Goal: Information Seeking & Learning: Learn about a topic

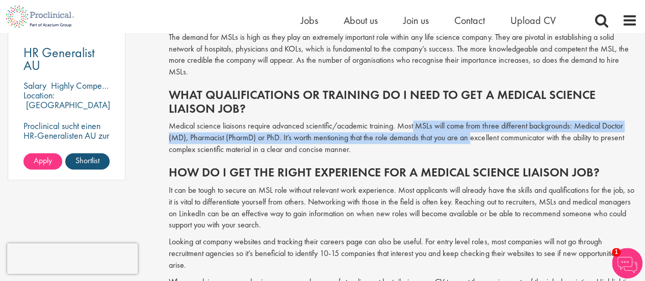
click at [469, 131] on p "Medical science liaisons require advanced scientific/academic training. Most MS…" at bounding box center [403, 137] width 469 height 35
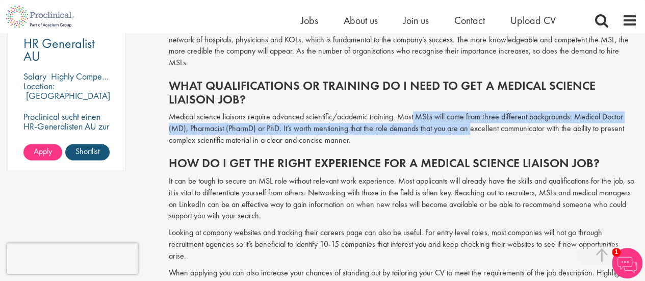
scroll to position [803, 0]
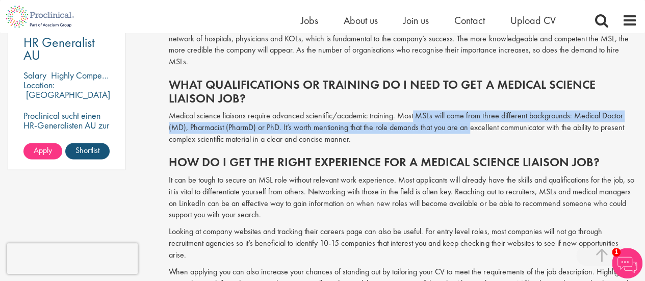
click at [359, 116] on p "Medical science liaisons require advanced scientific/academic training. Most MS…" at bounding box center [403, 127] width 469 height 35
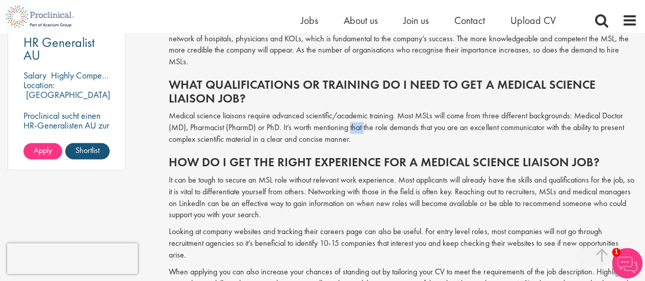
click at [359, 116] on p "Medical science liaisons require advanced scientific/academic training. Most MS…" at bounding box center [403, 127] width 469 height 35
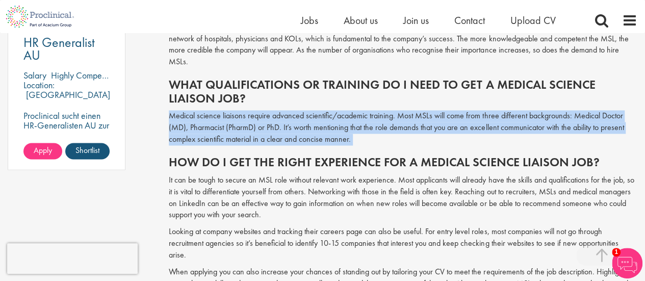
drag, startPoint x: 359, startPoint y: 116, endPoint x: 364, endPoint y: 119, distance: 5.9
click at [364, 119] on p "Medical science liaisons require advanced scientific/academic training. Most MS…" at bounding box center [403, 127] width 469 height 35
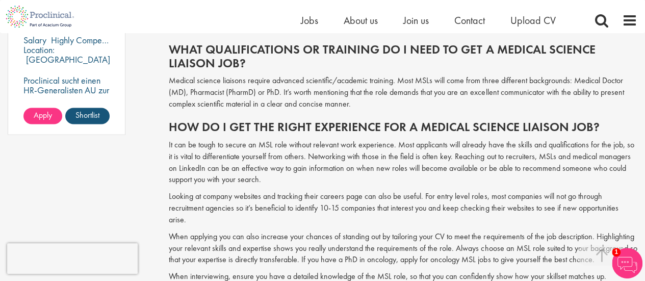
scroll to position [862, 0]
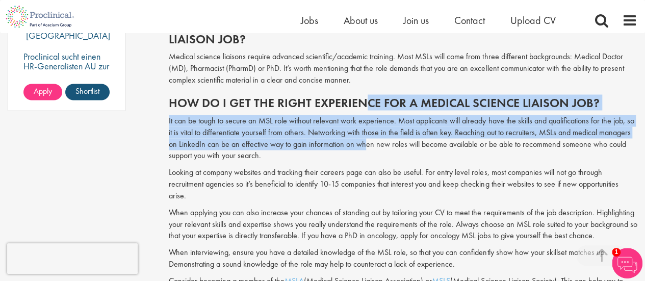
drag, startPoint x: 361, startPoint y: 87, endPoint x: 366, endPoint y: 137, distance: 49.7
click at [366, 137] on span "Have you ever considered a career as a medical science liaison (MSL)? With the …" at bounding box center [403, 82] width 469 height 970
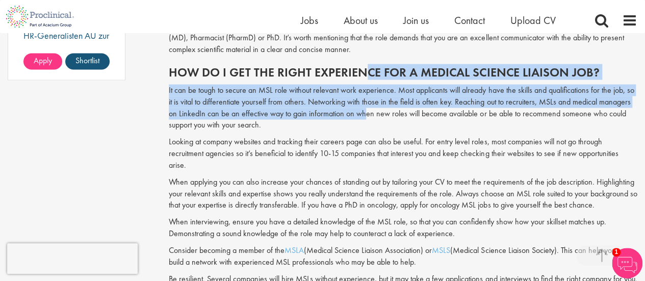
scroll to position [894, 0]
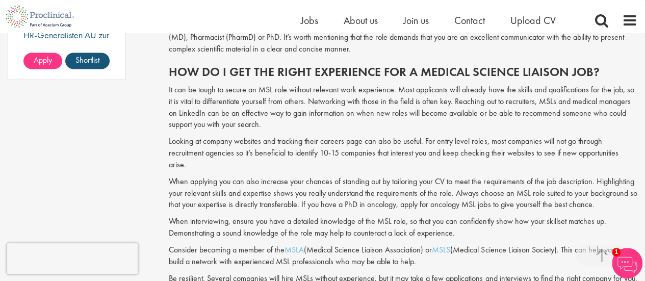
click at [394, 95] on p "It can be tough to secure an MSL role without relevant work experience. Most ap…" at bounding box center [403, 107] width 469 height 46
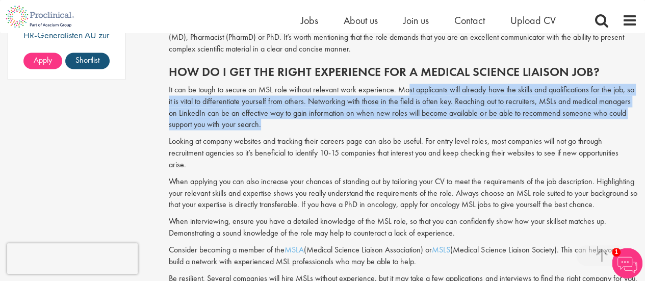
drag, startPoint x: 407, startPoint y: 81, endPoint x: 417, endPoint y: 116, distance: 36.2
click at [417, 116] on p "It can be tough to secure an MSL role without relevant work experience. Most ap…" at bounding box center [403, 107] width 469 height 46
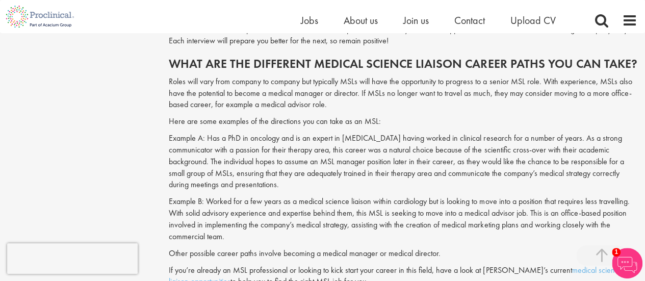
scroll to position [1142, 0]
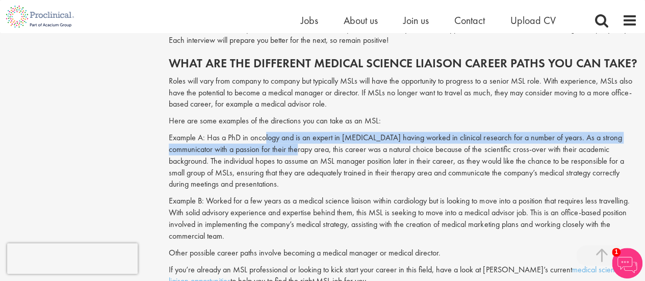
drag, startPoint x: 270, startPoint y: 124, endPoint x: 263, endPoint y: 115, distance: 11.3
click at [263, 132] on p "Example A: Has a PhD in oncology and is an expert in [MEDICAL_DATA] having work…" at bounding box center [403, 161] width 469 height 58
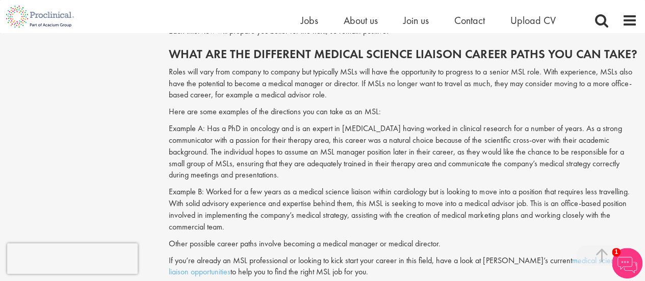
scroll to position [1156, 0]
